Goal: Register for event/course

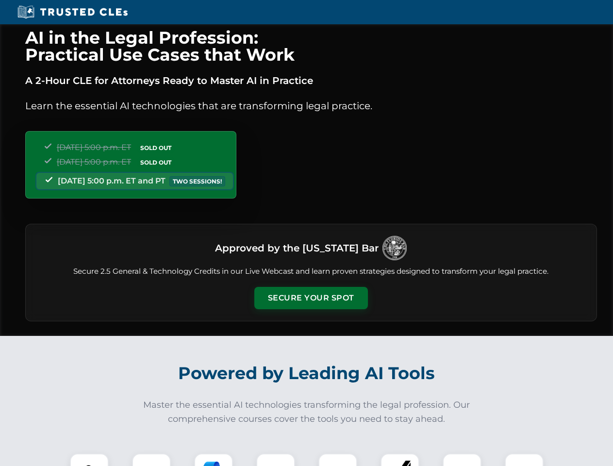
click at [311, 298] on button "Secure Your Spot" at bounding box center [311, 298] width 114 height 22
click at [89, 459] on img at bounding box center [89, 473] width 28 height 28
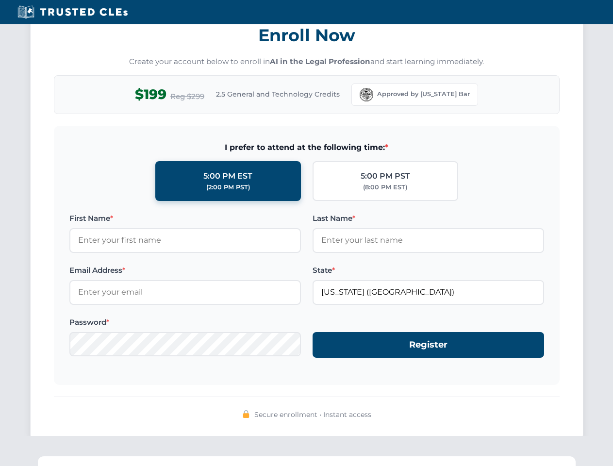
scroll to position [952, 0]
